Goal: Transaction & Acquisition: Purchase product/service

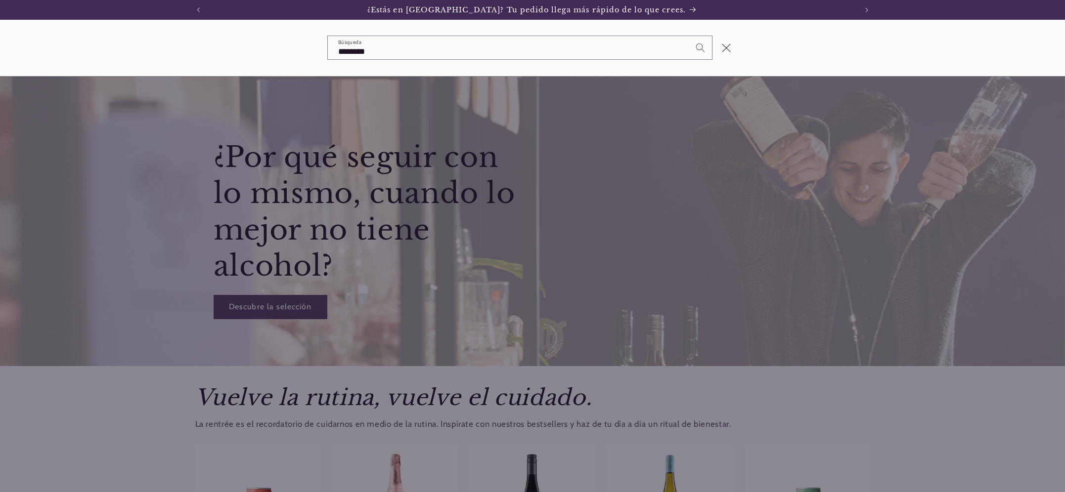
type input "********"
click at [689, 36] on button "Búsqueda" at bounding box center [700, 47] width 23 height 23
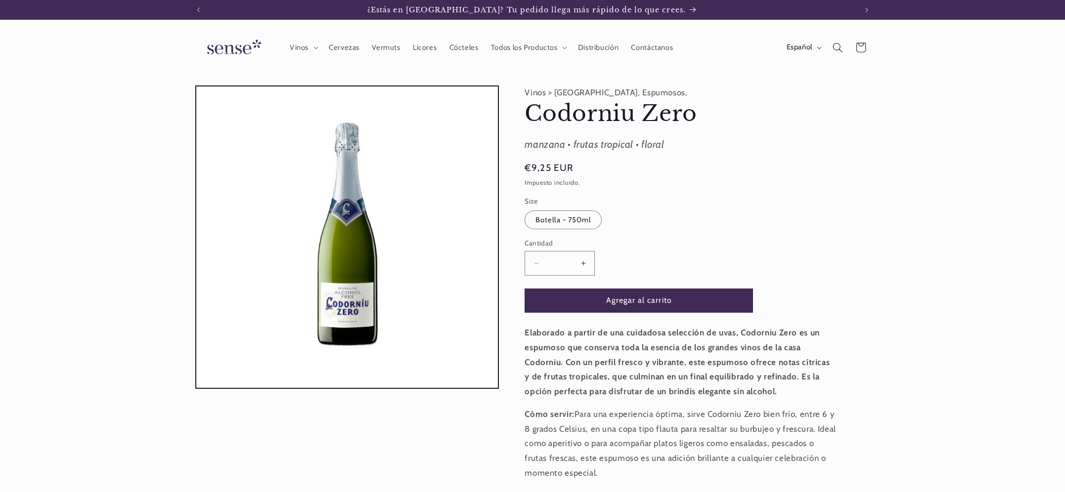
scroll to position [0, 658]
click at [196, 388] on button "Abrir elemento multimedia 1 en una ventana modal" at bounding box center [196, 388] width 0 height 0
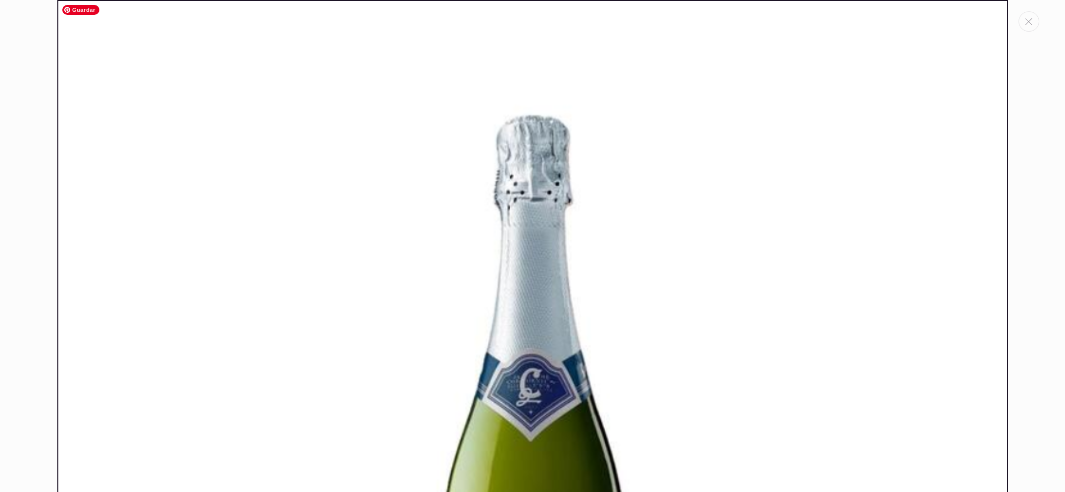
scroll to position [0, 0]
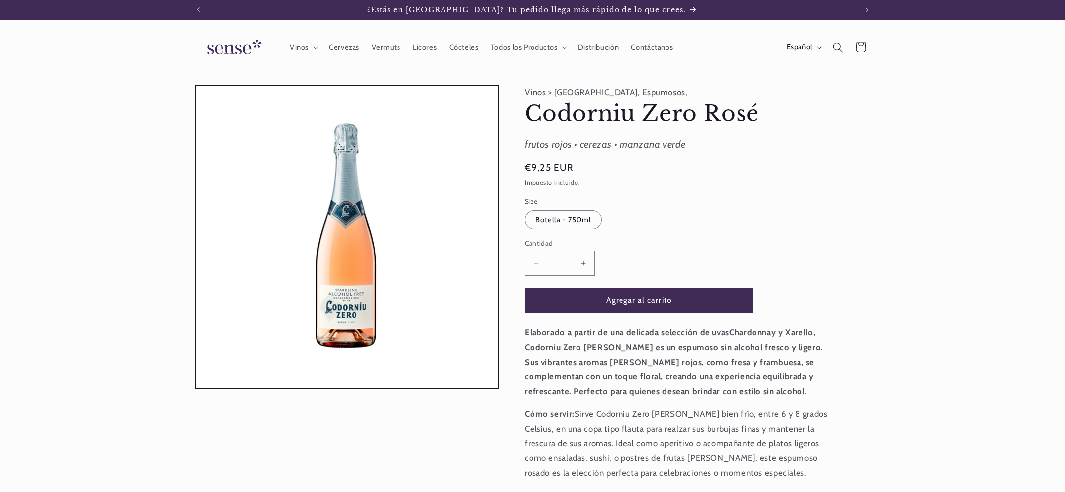
scroll to position [0, 658]
click at [196, 388] on button "Abrir elemento multimedia 1 en una ventana modal" at bounding box center [196, 388] width 0 height 0
